Goal: Contribute content: Add original content to the website for others to see

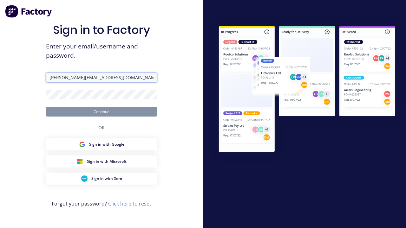
type input "[PERSON_NAME][EMAIL_ADDRESS][DOMAIN_NAME]"
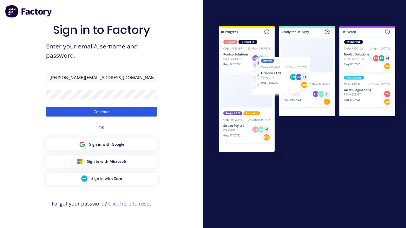
click at [101, 112] on button "Continue" at bounding box center [101, 112] width 111 height 10
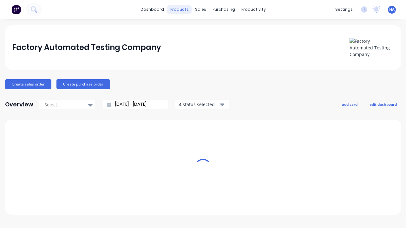
click at [182, 10] on div "products" at bounding box center [179, 10] width 25 height 10
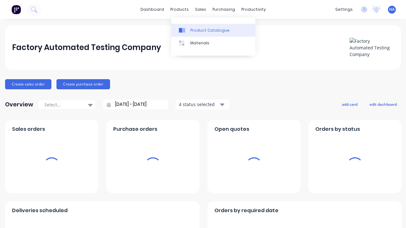
click at [213, 30] on div "Product Catalogue" at bounding box center [209, 31] width 39 height 6
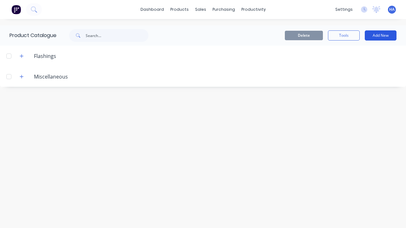
click at [380, 35] on button "Add New" at bounding box center [381, 35] width 32 height 10
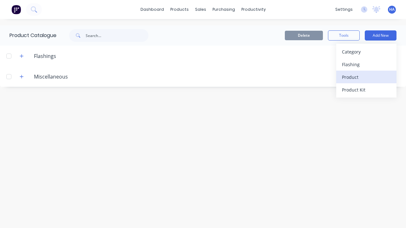
click at [366, 77] on div "Product" at bounding box center [366, 77] width 49 height 9
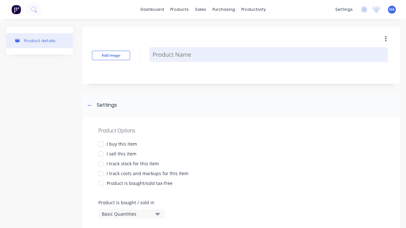
click at [268, 55] on textarea at bounding box center [268, 54] width 238 height 15
type textarea "x"
type textarea "Test Lineal Product"
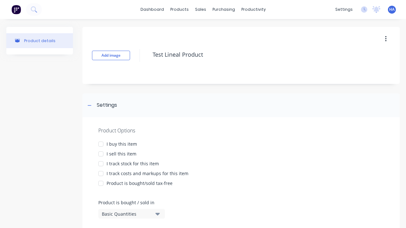
click at [101, 144] on div at bounding box center [100, 144] width 13 height 13
click at [101, 154] on div at bounding box center [100, 154] width 13 height 13
type textarea "x"
type textarea "Test Lineal Product"
click at [127, 214] on div "Basic Quantities" at bounding box center [127, 214] width 51 height 7
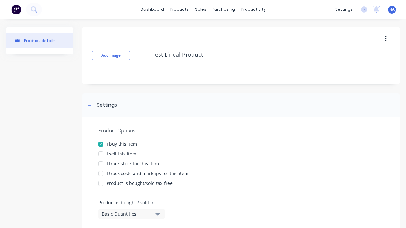
type textarea "x"
type textarea "Test Lineal Product"
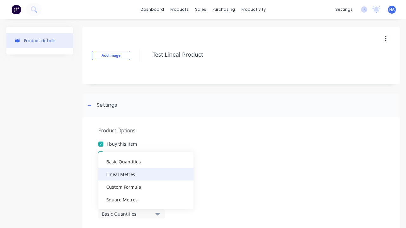
click at [146, 174] on div "Lineal Metres" at bounding box center [145, 174] width 95 height 13
type textarea "x"
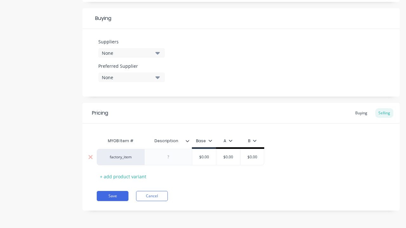
click at [228, 157] on input "text" at bounding box center [228, 157] width 32 height 6
type textarea "x"
type input "$0.00"
type textarea "x"
type input "100"
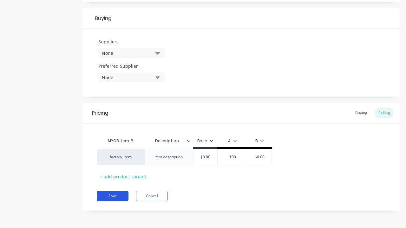
click at [113, 196] on button "Save" at bounding box center [113, 196] width 32 height 10
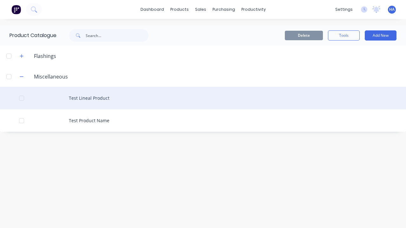
click at [203, 98] on div "Test Lineal Product" at bounding box center [203, 98] width 406 height 23
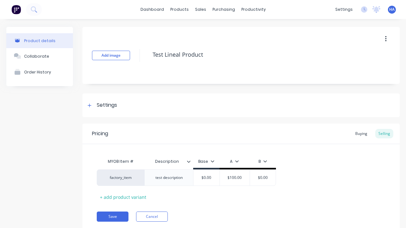
click at [385, 39] on icon "button" at bounding box center [385, 39] width 1 height 6
click at [363, 68] on div "Delete" at bounding box center [363, 68] width 49 height 9
type textarea "x"
